Goal: Information Seeking & Learning: Learn about a topic

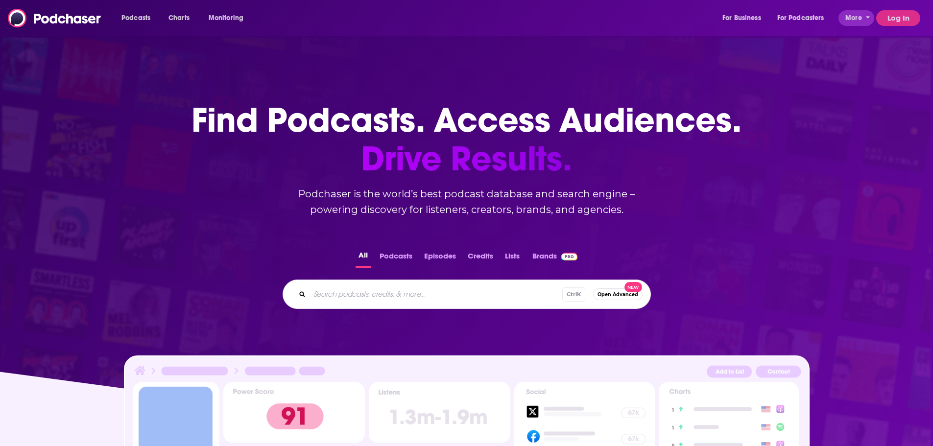
click at [892, 16] on button "Log In" at bounding box center [898, 18] width 44 height 16
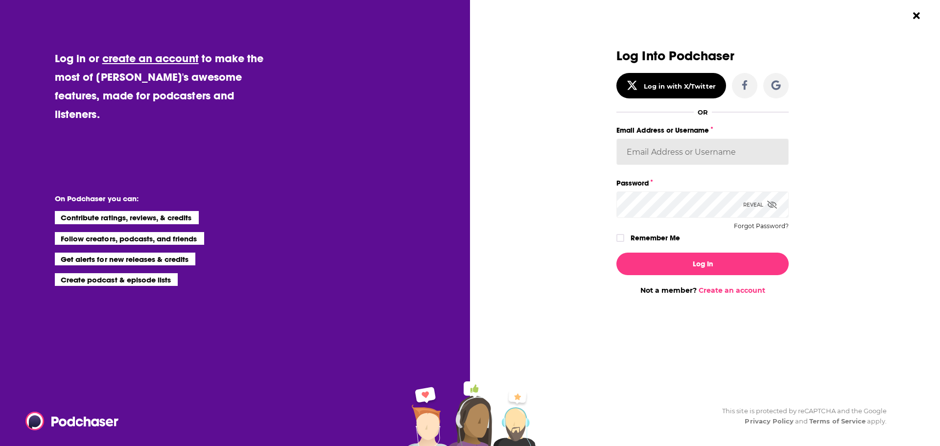
click at [712, 156] on input "Email Address or Username" at bounding box center [703, 152] width 172 height 26
type input "tessvanden"
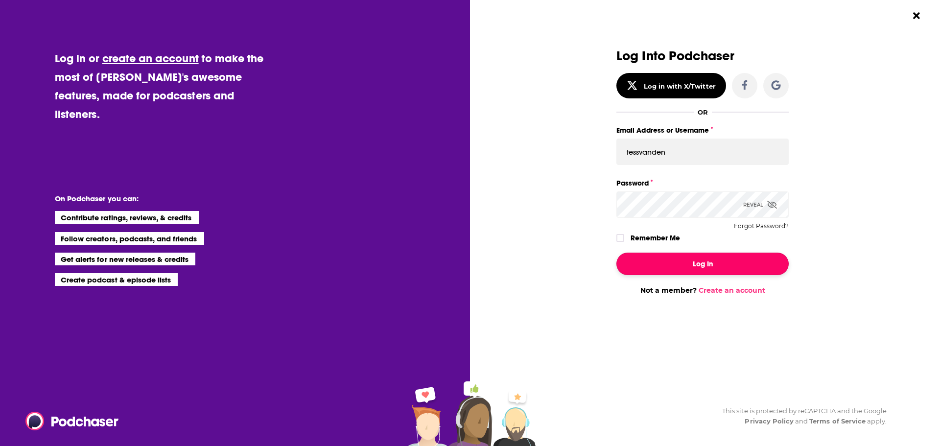
click at [731, 258] on button "Log In" at bounding box center [703, 264] width 172 height 23
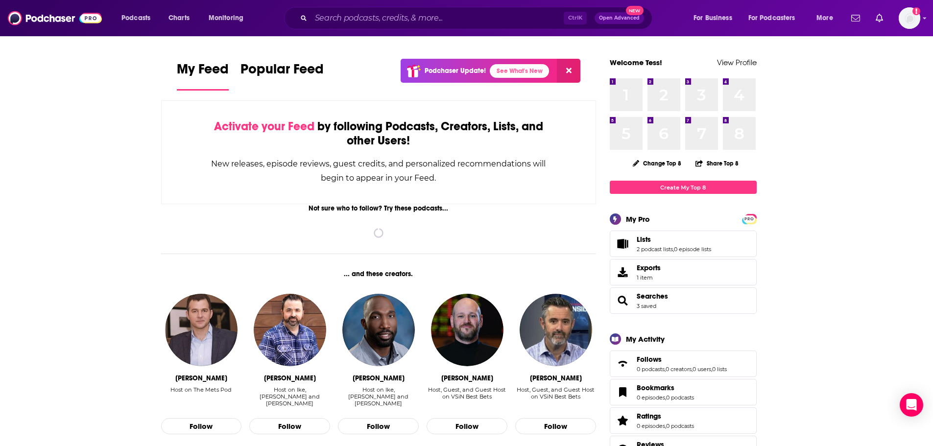
click at [376, 4] on div "Podcasts Charts Monitoring Ctrl K Open Advanced New For Business For Podcasters…" at bounding box center [466, 18] width 933 height 36
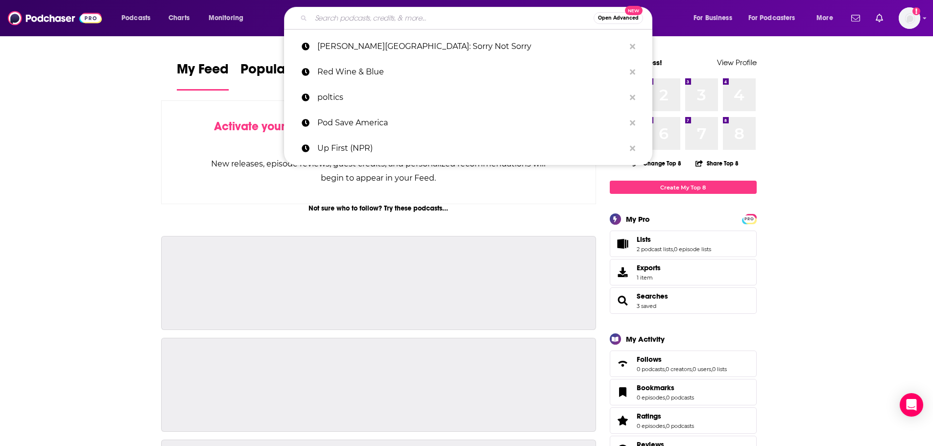
click at [387, 14] on input "Search podcasts, credits, & more..." at bounding box center [452, 18] width 283 height 16
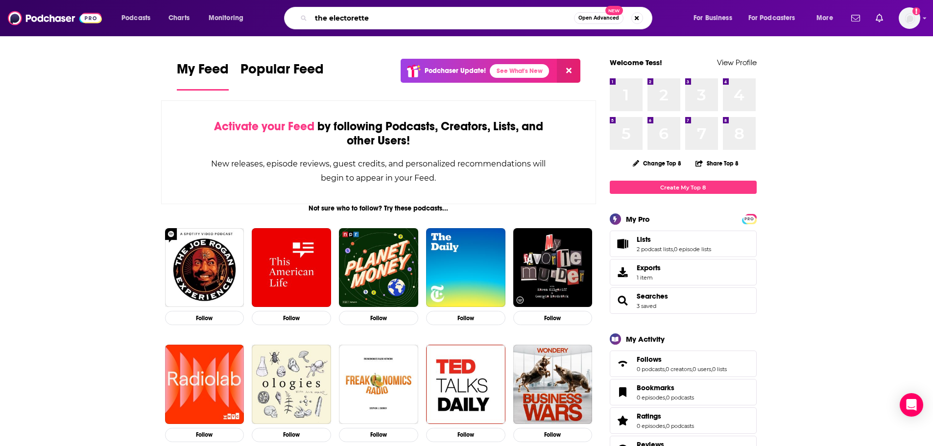
type input "the electorette"
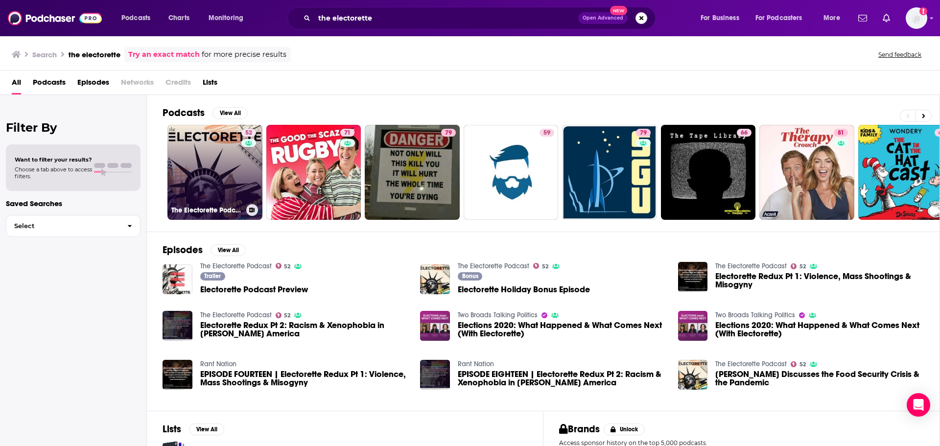
click at [221, 156] on link "52 The Electorette Podcast" at bounding box center [214, 172] width 95 height 95
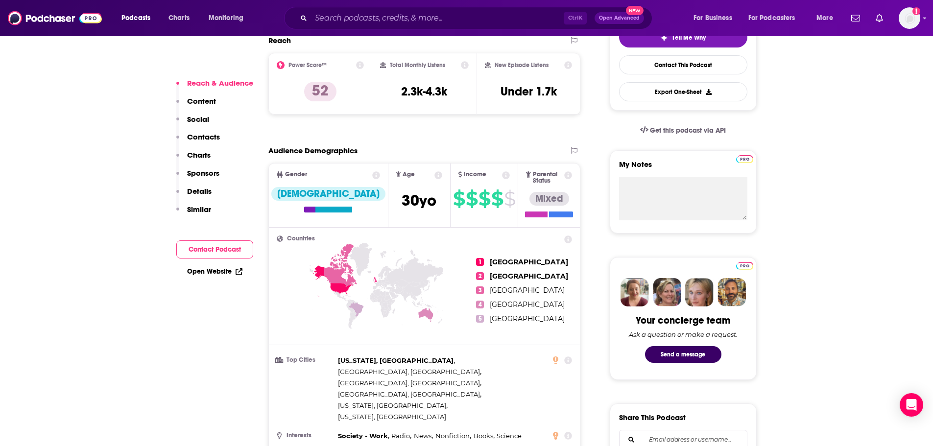
scroll to position [245, 0]
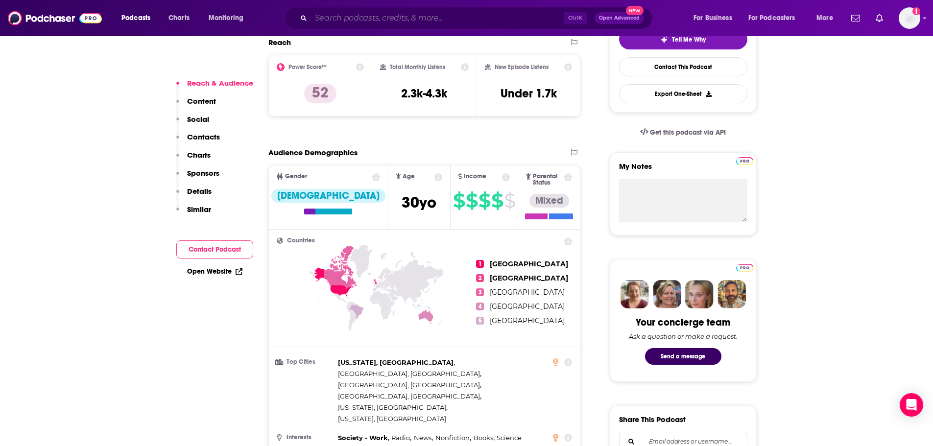
click at [407, 17] on input "Search podcasts, credits, & more..." at bounding box center [437, 18] width 253 height 16
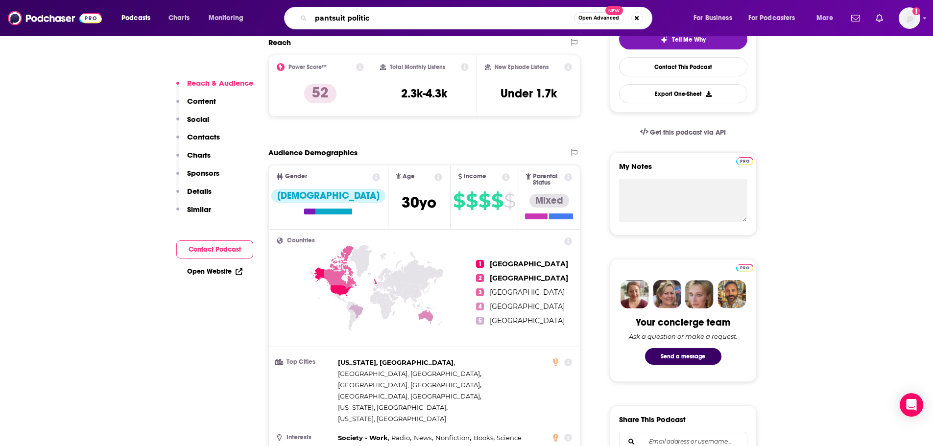
type input "pantsuit politics"
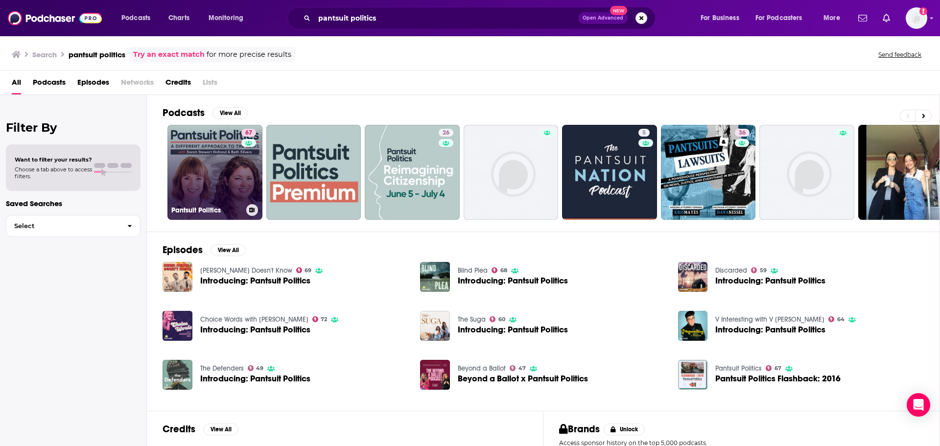
click at [216, 163] on link "67 Pantsuit Politics" at bounding box center [214, 172] width 95 height 95
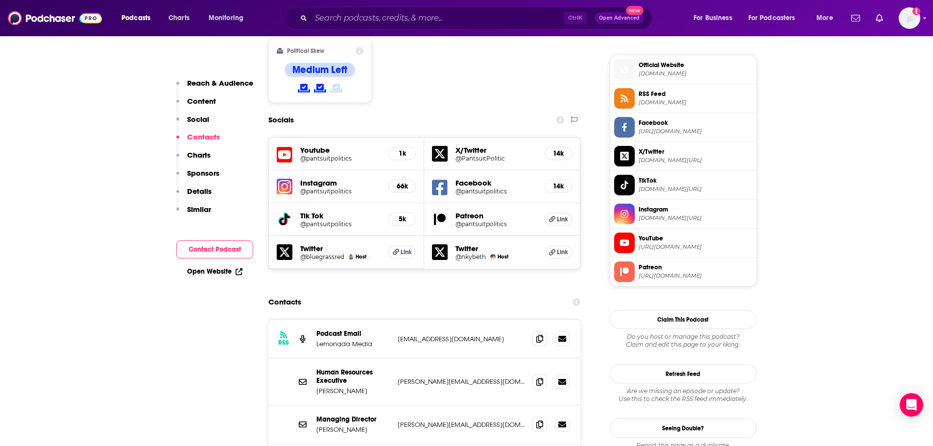
scroll to position [882, 0]
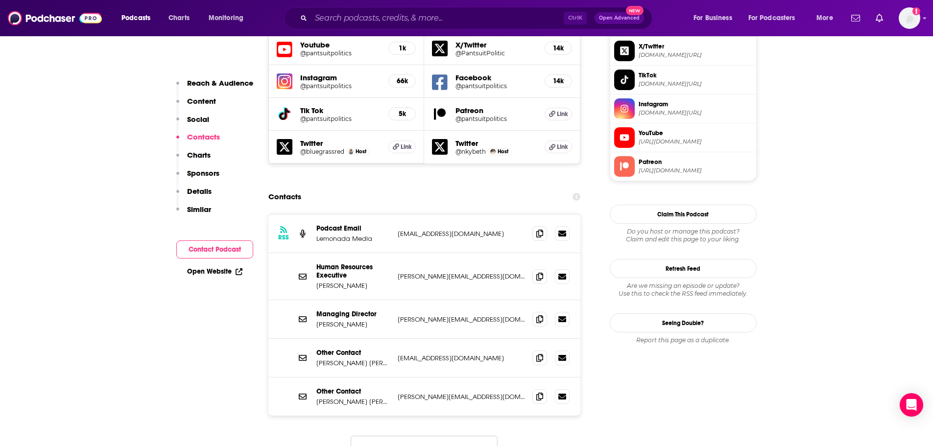
drag, startPoint x: 159, startPoint y: 309, endPoint x: 135, endPoint y: 292, distance: 29.2
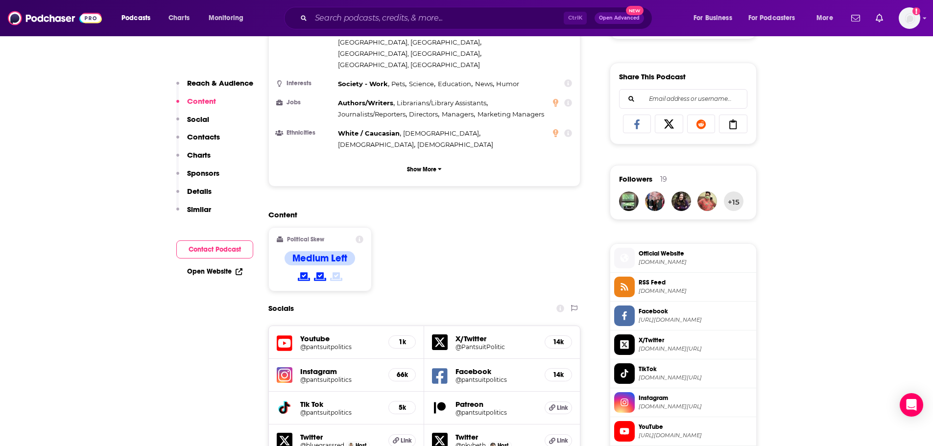
scroll to position [294, 0]
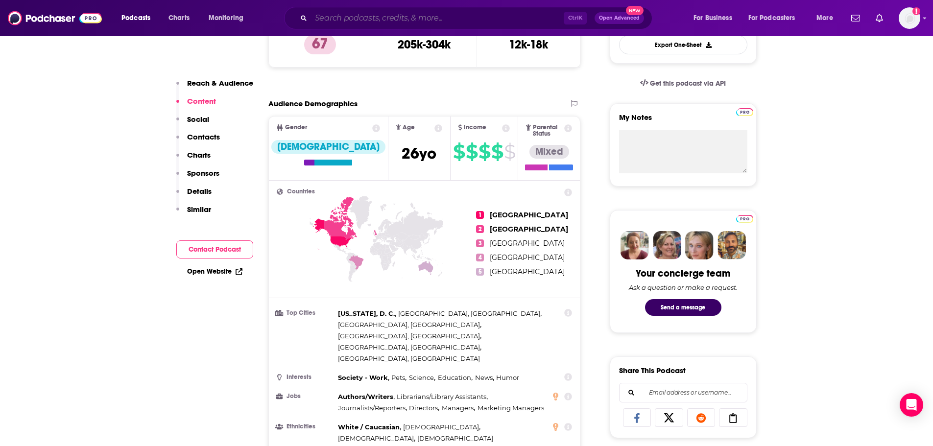
click at [409, 18] on input "Search podcasts, credits, & more..." at bounding box center [437, 18] width 253 height 16
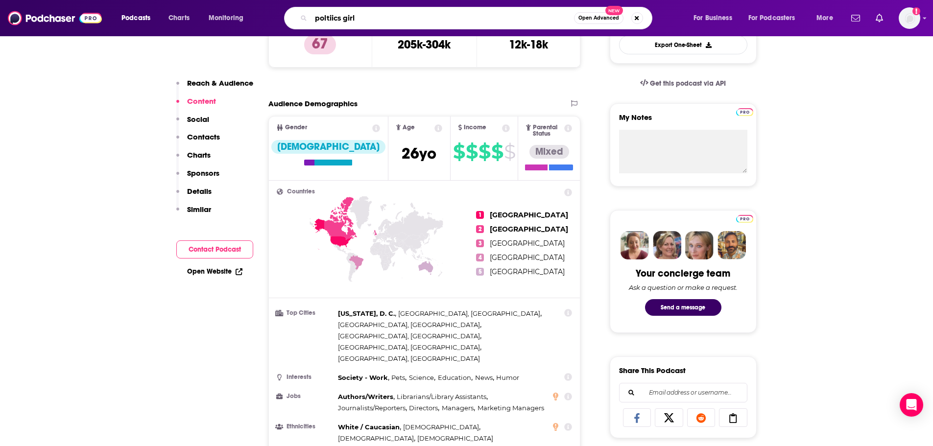
type input "poltiics girl"
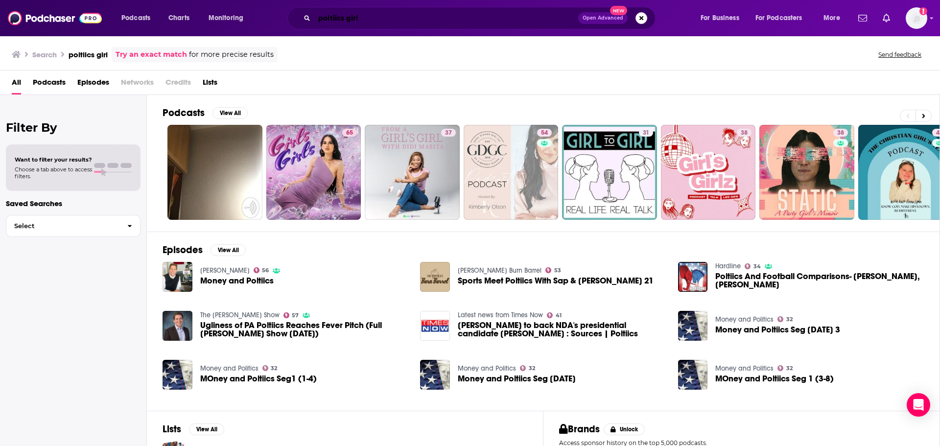
click at [329, 19] on input "poltiics girl" at bounding box center [446, 18] width 264 height 16
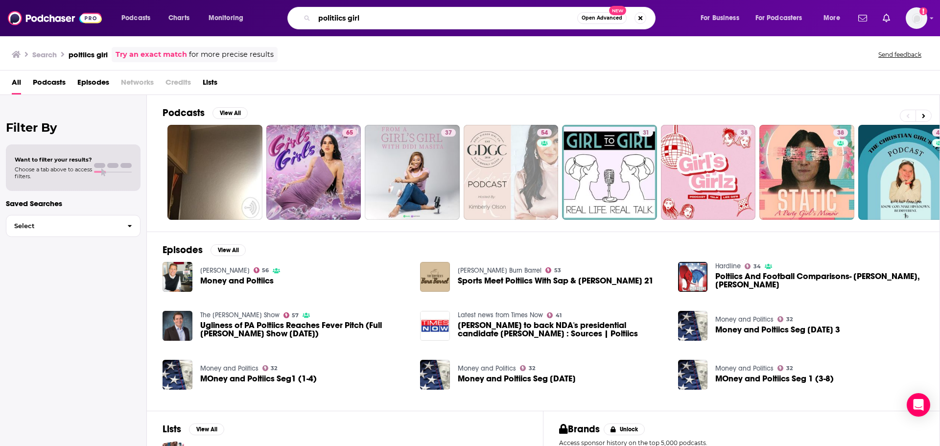
click at [339, 17] on input "politiics girl" at bounding box center [445, 18] width 263 height 16
type input "politics girl"
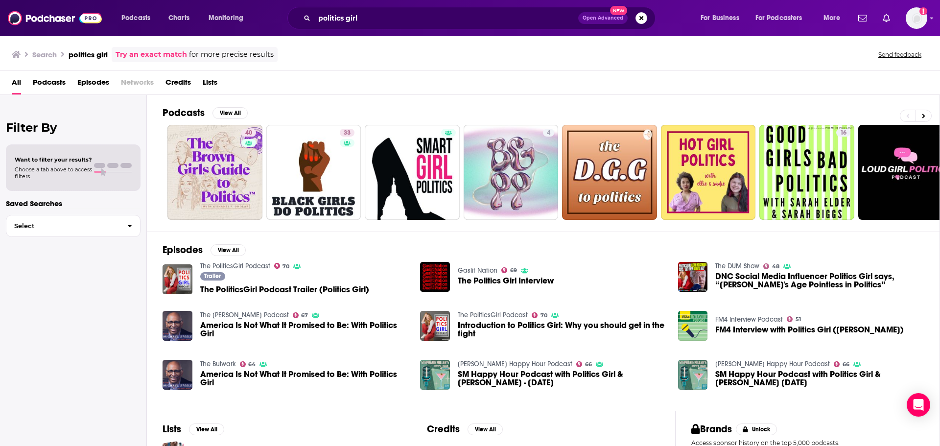
click at [247, 285] on div "Trailer The PoliticsGirl Podcast Trailer (Politics Girl)" at bounding box center [284, 284] width 169 height 24
click at [248, 289] on span "The PoliticsGirl Podcast Trailer (Politics Girl)" at bounding box center [284, 290] width 169 height 8
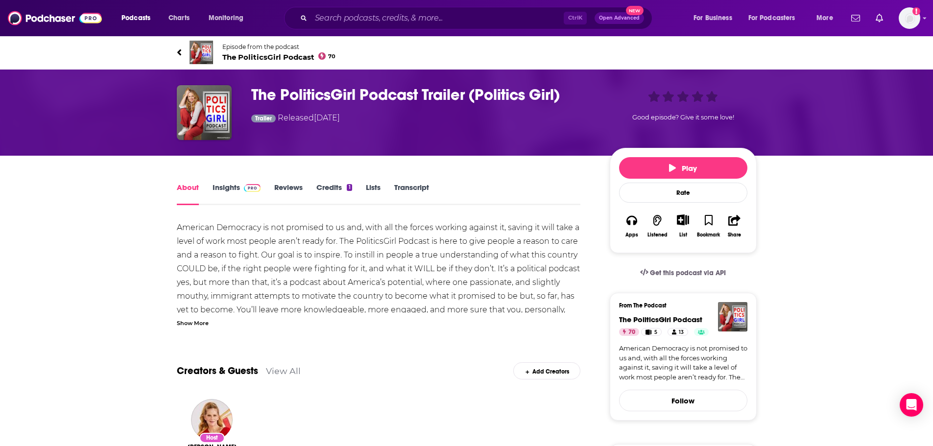
click at [415, 7] on div "Ctrl K Open Advanced New" at bounding box center [468, 18] width 368 height 23
click at [417, 16] on input "Search podcasts, credits, & more..." at bounding box center [437, 18] width 253 height 16
